Goal: Task Accomplishment & Management: Check status

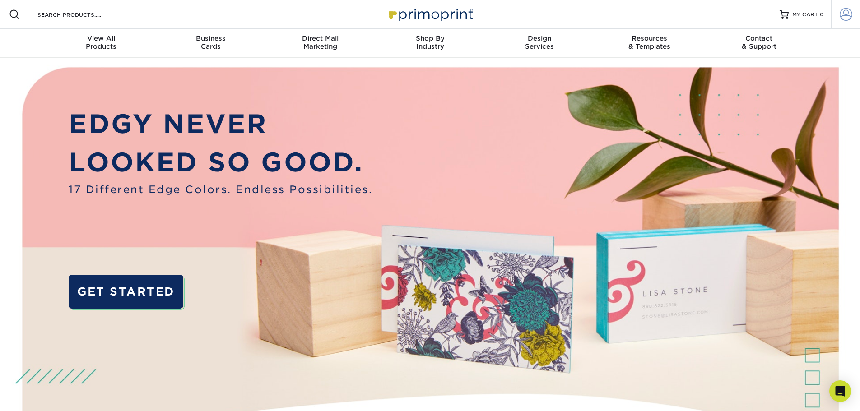
click at [850, 16] on span at bounding box center [846, 14] width 13 height 13
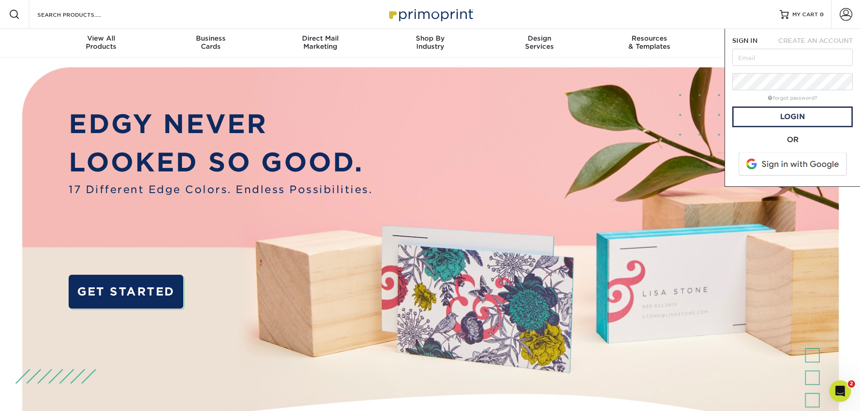
click at [795, 163] on span at bounding box center [793, 164] width 115 height 23
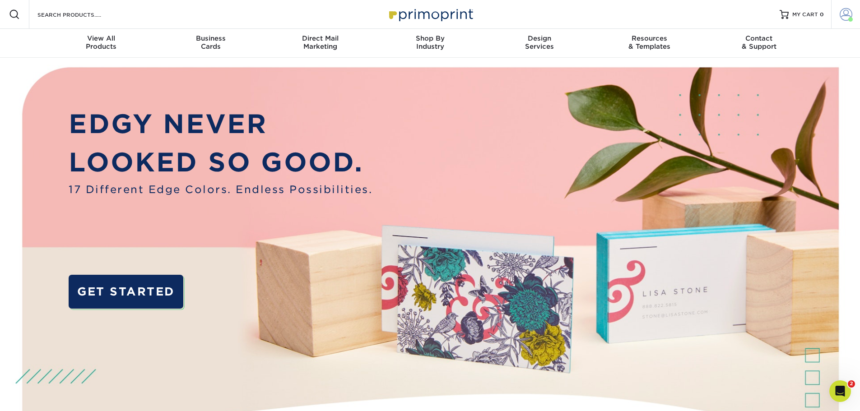
click at [848, 19] on span at bounding box center [850, 19] width 5 height 5
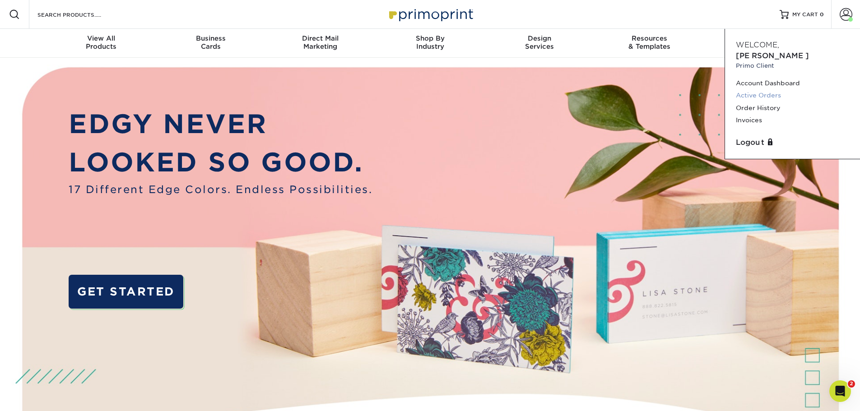
click at [767, 89] on link "Active Orders" at bounding box center [792, 95] width 113 height 12
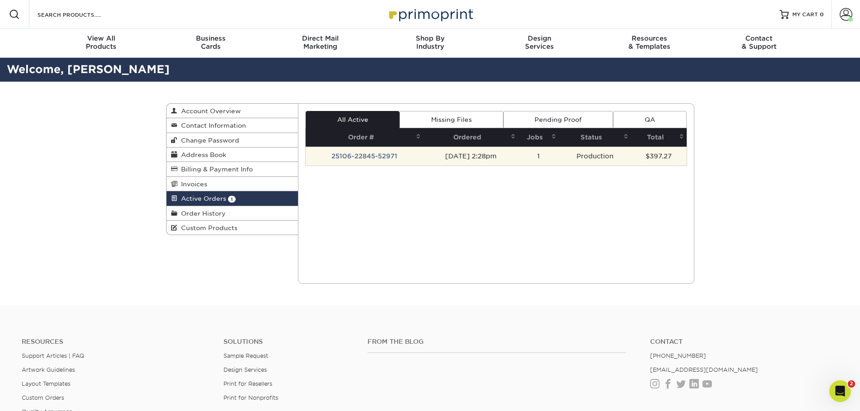
click at [377, 158] on td "25106-22845-52971" at bounding box center [365, 156] width 118 height 19
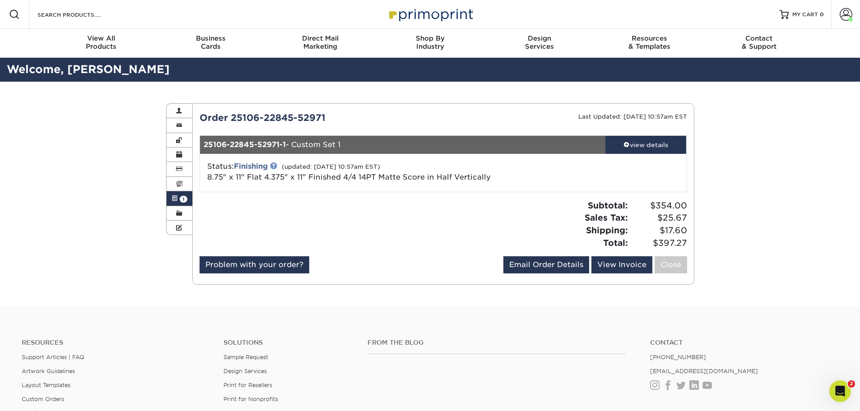
click at [274, 165] on link at bounding box center [273, 165] width 7 height 7
click at [265, 167] on link "Finishing" at bounding box center [251, 166] width 34 height 9
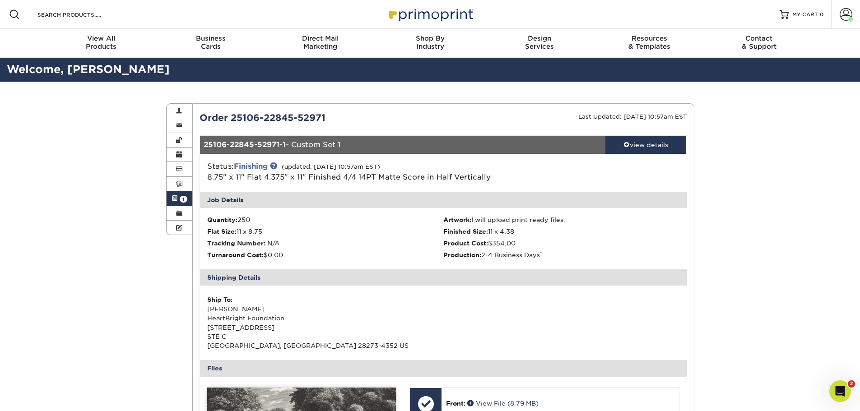
click at [280, 165] on div "Status: Finishing (updated: [DATE] 10:57am EST) 8.75" x 11" Flat 4.375" x 11" F…" at bounding box center [362, 172] width 324 height 22
click at [277, 165] on link at bounding box center [273, 165] width 7 height 7
